Goal: Obtain resource: Download file/media

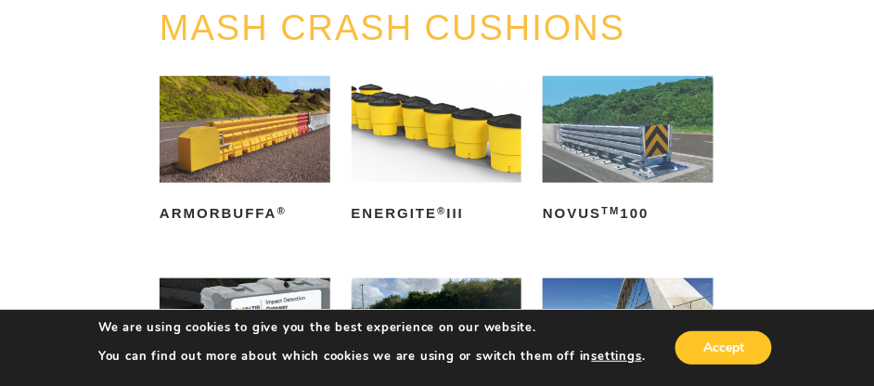
click at [621, 138] on img at bounding box center [628, 129] width 171 height 107
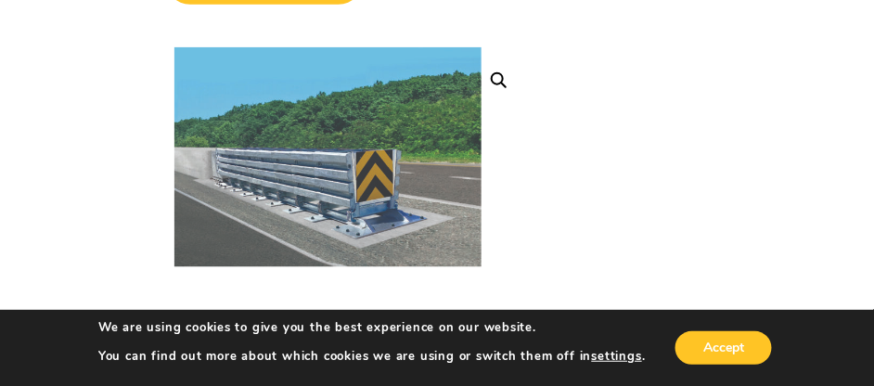
scroll to position [445, 0]
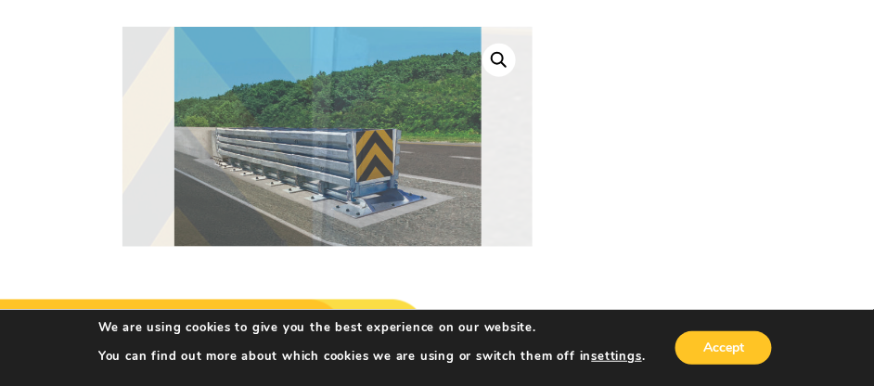
drag, startPoint x: 436, startPoint y: 160, endPoint x: 698, endPoint y: 197, distance: 264.1
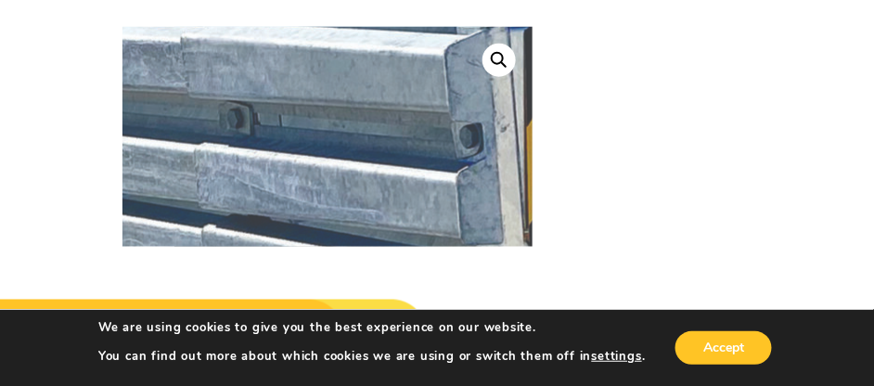
click at [333, 147] on img at bounding box center [306, 63] width 2375 height 1699
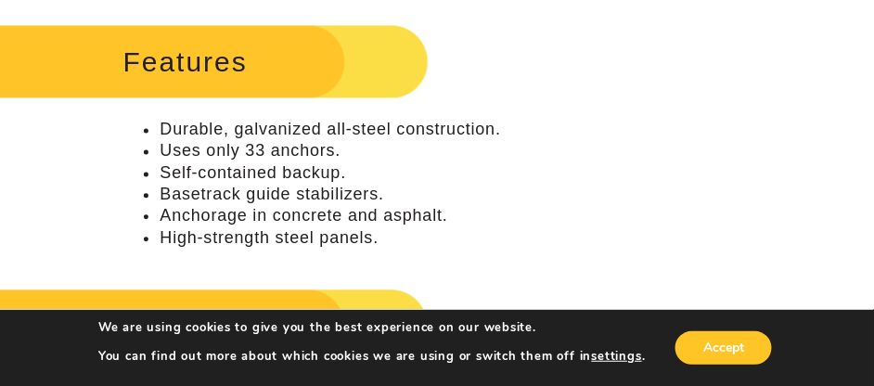
scroll to position [742, 0]
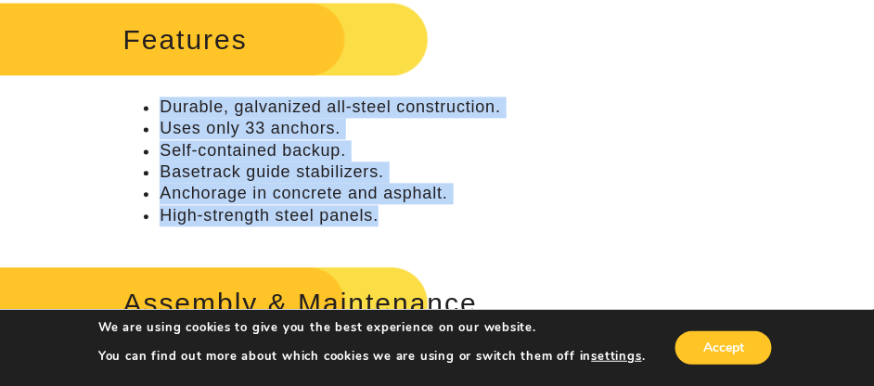
drag, startPoint x: 380, startPoint y: 231, endPoint x: 144, endPoint y: 128, distance: 258.0
click at [144, 128] on ul "Durable, galvanized all-steel construction. Uses only 33 anchors. Self-containe…" at bounding box center [327, 161] width 410 height 130
copy ul "Durable, galvanized all-steel construction. Uses only 33 anchors. Self-containe…"
click at [502, 204] on li "Anchorage in concrete and asphalt." at bounding box center [346, 193] width 373 height 21
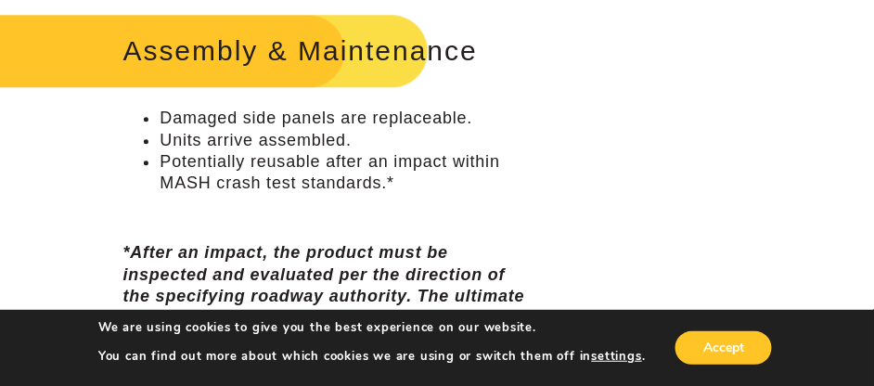
scroll to position [965, 0]
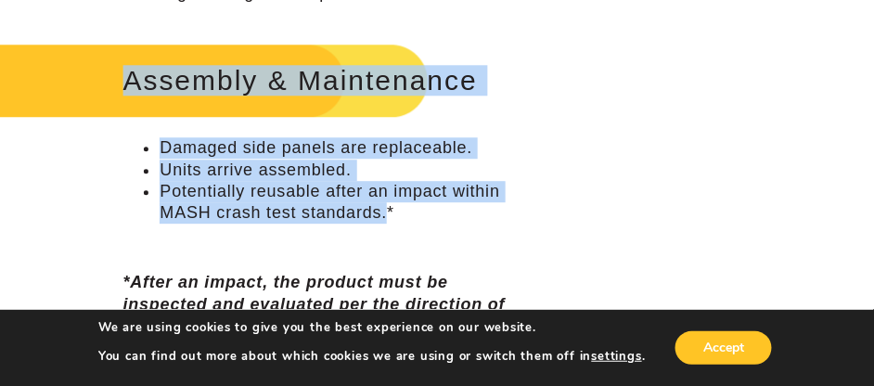
drag, startPoint x: 390, startPoint y: 231, endPoint x: 126, endPoint y: 101, distance: 293.7
click at [126, 101] on div "Assembly & Maintenance Damaged side panels are replaceable. Units arrive assemb…" at bounding box center [327, 208] width 410 height 343
copy div "Assembly & Maintenance Damaged side panels are replaceable. Units arrive assemb…"
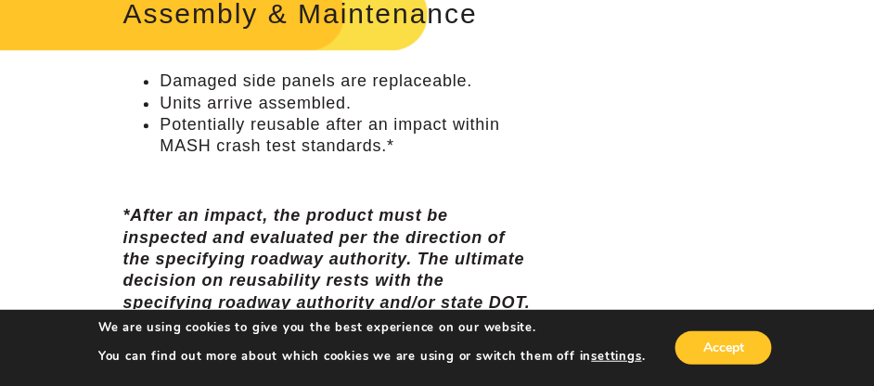
scroll to position [1113, 0]
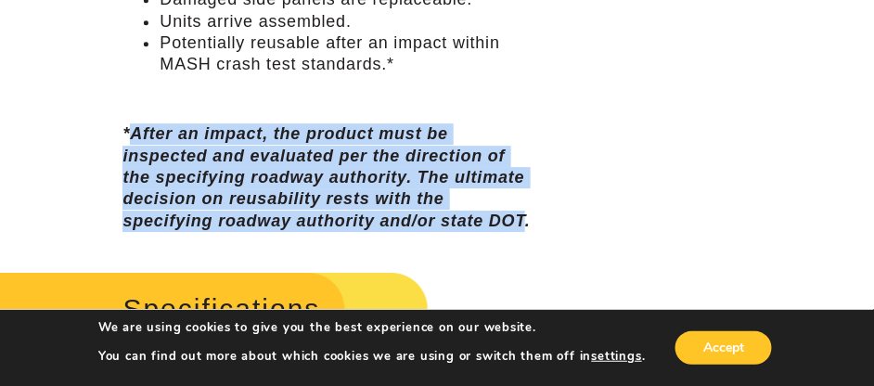
drag, startPoint x: 126, startPoint y: 145, endPoint x: 525, endPoint y: 243, distance: 410.8
click at [525, 232] on p "*After an impact, the product must be inspected and evaluated per the direction…" at bounding box center [327, 177] width 410 height 109
copy em "After an impact, the product must be inspected and evaluated per the direction …"
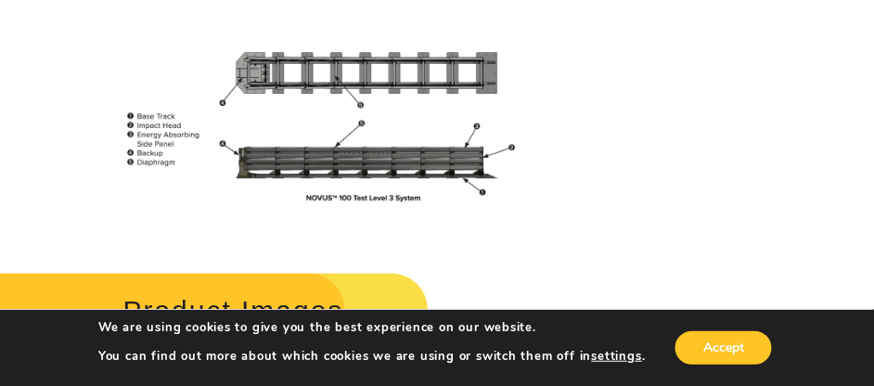
scroll to position [1632, 0]
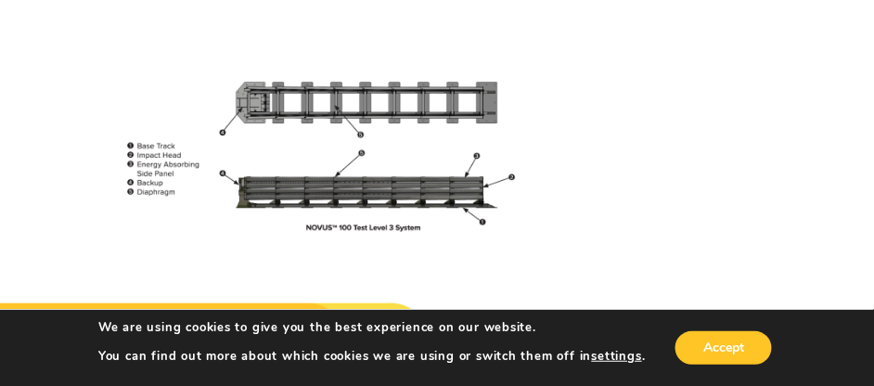
drag, startPoint x: 383, startPoint y: 123, endPoint x: 695, endPoint y: 182, distance: 317.1
click at [695, 182] on div "**********" at bounding box center [437, 161] width 874 height 3273
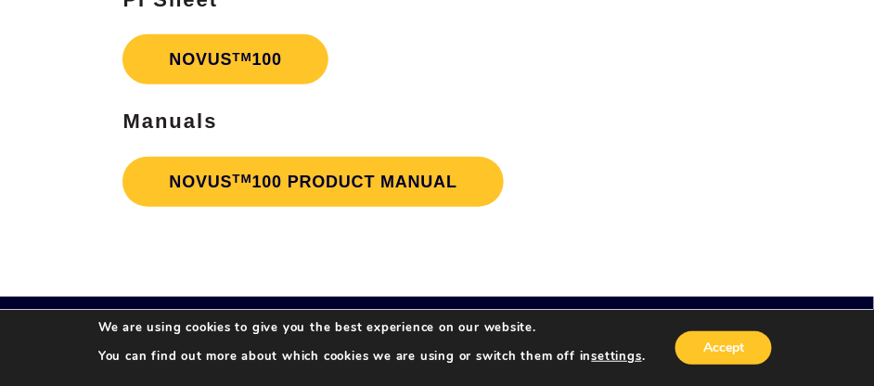
scroll to position [3214, 0]
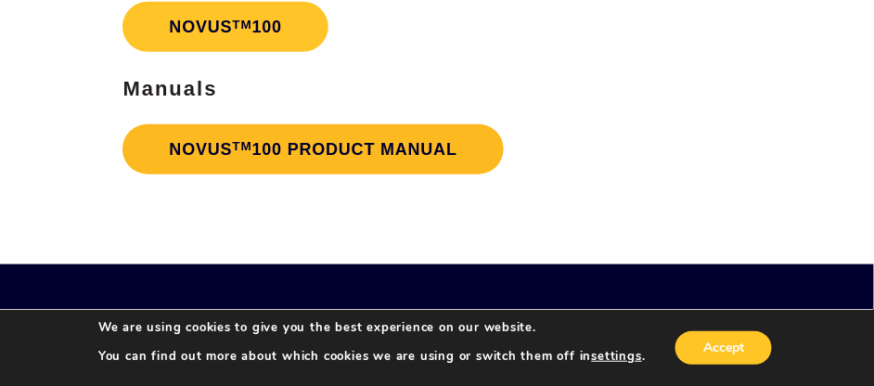
click at [410, 156] on link "NOVUS TM 100 PRODUCT MANUAL" at bounding box center [312, 149] width 381 height 50
